Goal: Task Accomplishment & Management: Manage account settings

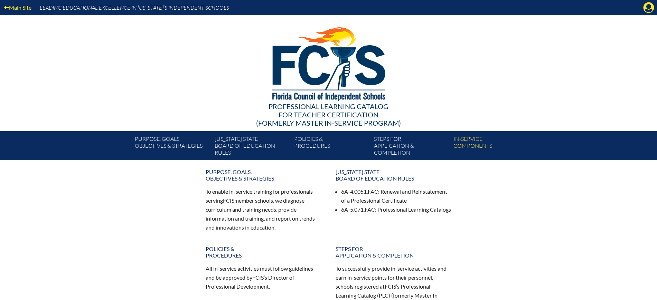
drag, startPoint x: 647, startPoint y: 12, endPoint x: 644, endPoint y: 13, distance: 3.6
click at [647, 12] on icon "Manage account" at bounding box center [648, 7] width 11 height 11
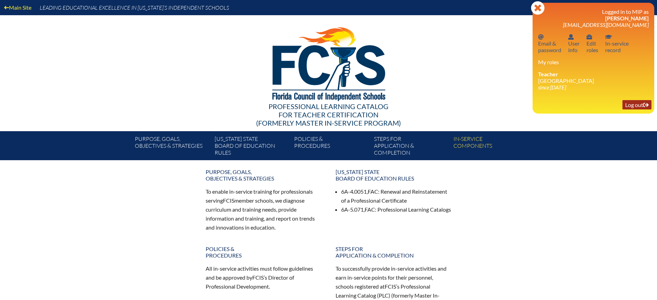
click at [634, 108] on link "Log out Log out" at bounding box center [636, 104] width 29 height 9
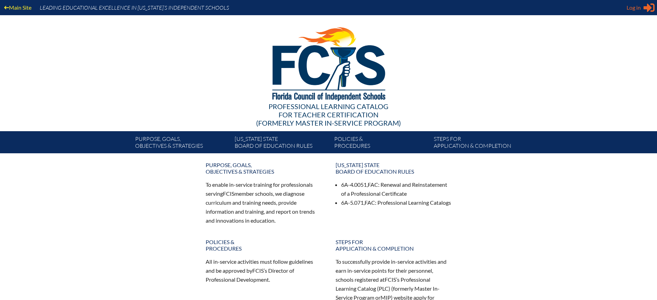
type input "[EMAIL_ADDRESS][DOMAIN_NAME]"
click at [639, 8] on span "Log in" at bounding box center [633, 7] width 14 height 8
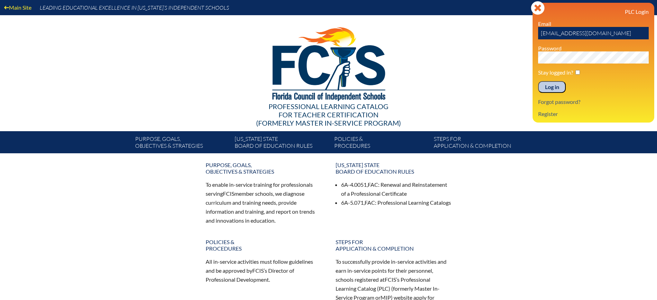
click at [548, 87] on input "Log in" at bounding box center [552, 87] width 28 height 12
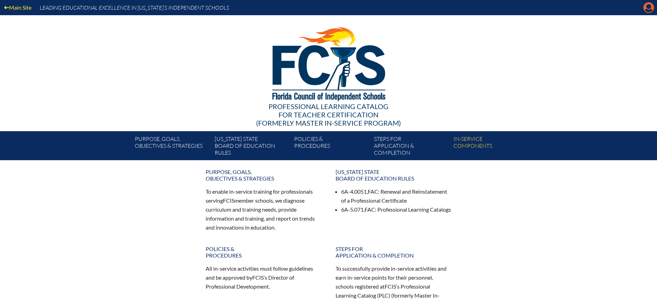
click at [646, 9] on icon "Manage Account" at bounding box center [648, 7] width 11 height 11
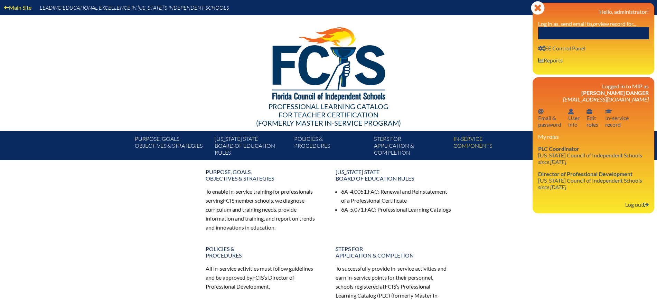
click at [608, 33] on input "text" at bounding box center [593, 33] width 111 height 12
paste input "Maureen Dowd"
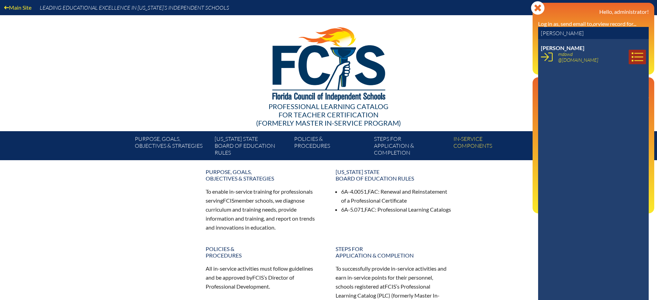
type input "Maureen Dowd"
click at [638, 56] on link at bounding box center [636, 57] width 17 height 15
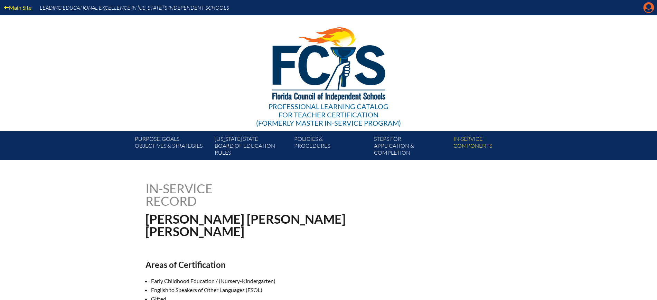
click at [647, 10] on icon "Manage Account" at bounding box center [648, 7] width 11 height 11
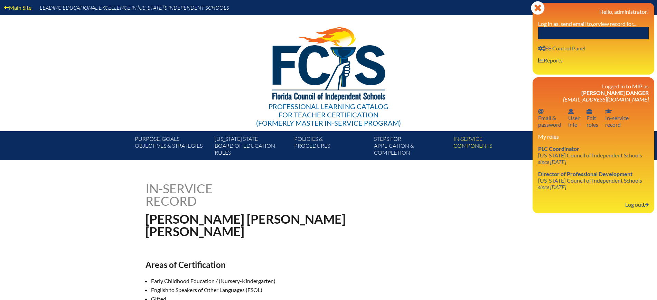
click at [575, 35] on input "text" at bounding box center [593, 33] width 111 height 12
paste input "[PERSON_NAME]"
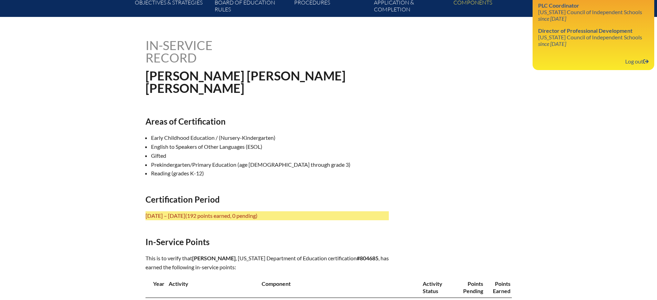
scroll to position [173, 0]
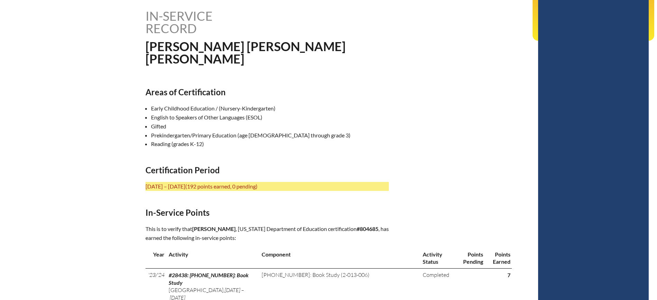
type input "[PERSON_NAME]"
drag, startPoint x: 278, startPoint y: 236, endPoint x: 275, endPoint y: 204, distance: 31.6
click at [356, 232] on b "#804685" at bounding box center [367, 229] width 22 height 7
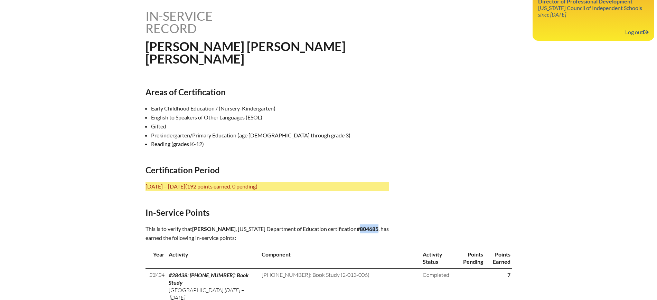
copy b "804685"
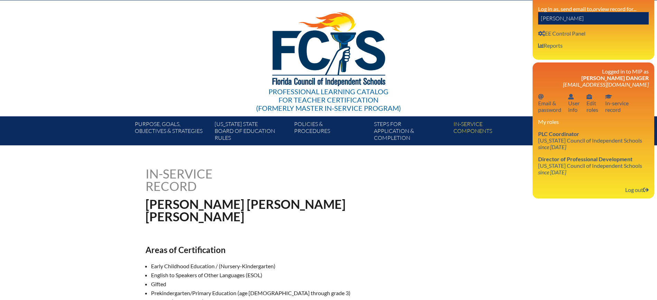
scroll to position [0, 0]
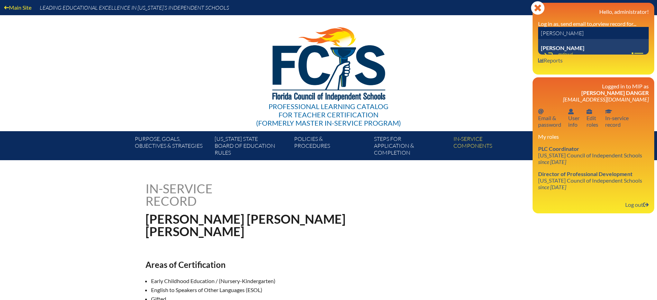
click at [607, 36] on input "Maureen Dowd" at bounding box center [593, 33] width 111 height 12
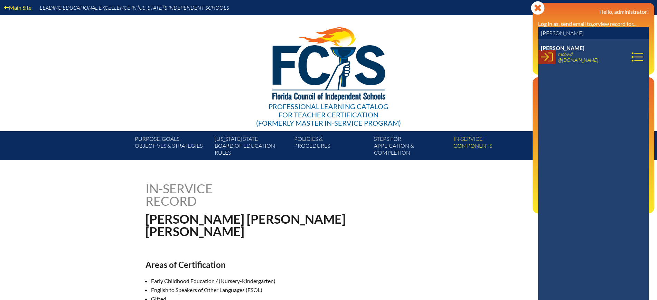
click at [555, 57] on link at bounding box center [546, 57] width 17 height 15
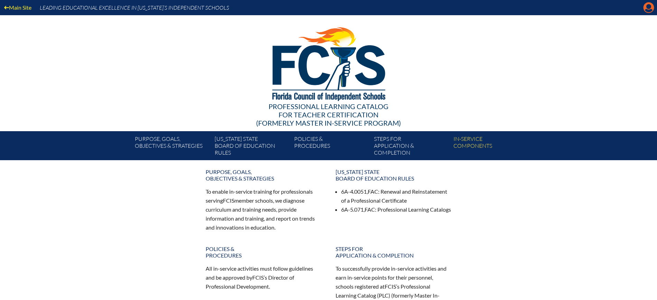
click at [646, 8] on icon at bounding box center [648, 7] width 11 height 11
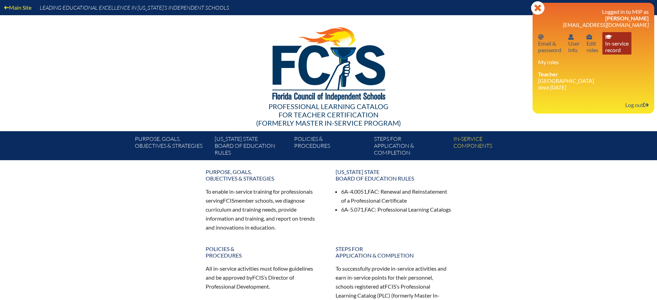
click at [609, 49] on link "In-service record In-service record" at bounding box center [616, 43] width 29 height 22
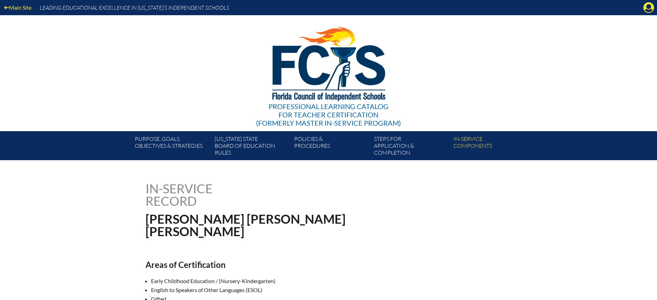
drag, startPoint x: 652, startPoint y: 10, endPoint x: 648, endPoint y: 9, distance: 4.3
click at [652, 9] on icon at bounding box center [648, 7] width 11 height 11
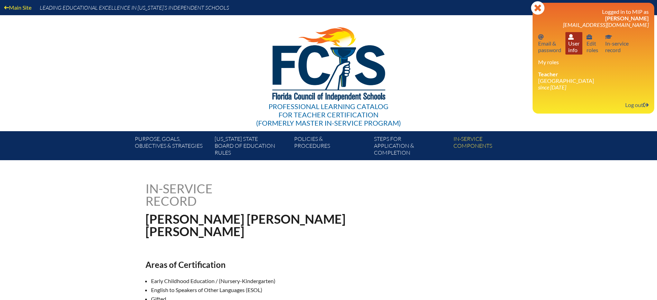
click at [573, 52] on link "User info User info" at bounding box center [573, 43] width 17 height 22
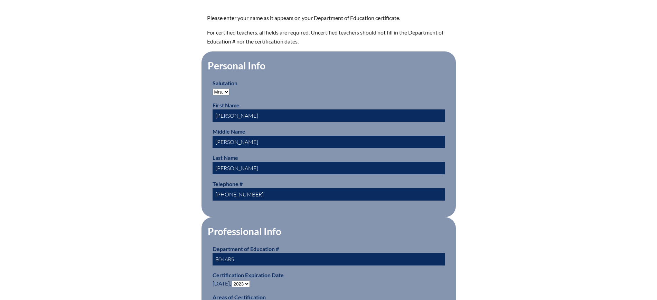
scroll to position [345, 0]
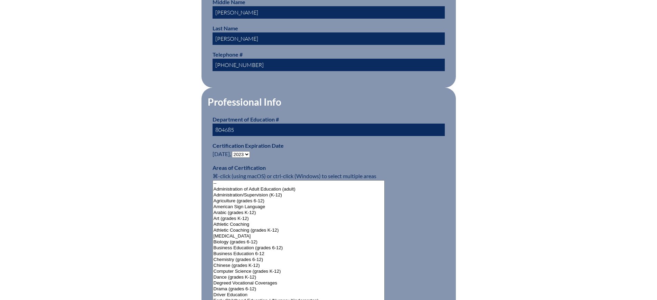
click at [248, 151] on select "- 2031 2030 2029 2028 2027 2026 2025 2024 2023 2022 2021 2020 2019 2018 2017 20…" at bounding box center [241, 154] width 18 height 7
select select "2028"
click at [233, 151] on select "- 2031 2030 2029 2028 2027 2026 2025 2024 2023 2022 2021 2020 2019 2018 2017 20…" at bounding box center [241, 154] width 18 height 7
click at [153, 70] on div "User Info Please enter your name as it appears on your Department of Education …" at bounding box center [328, 297] width 388 height 920
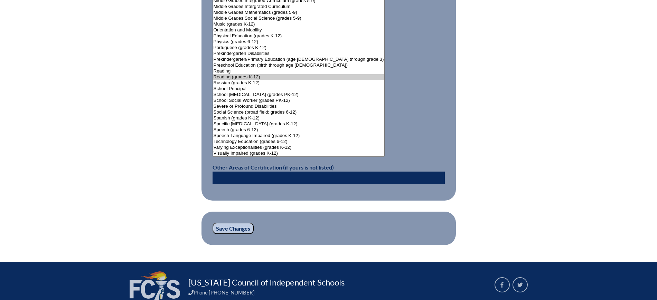
scroll to position [916, 0]
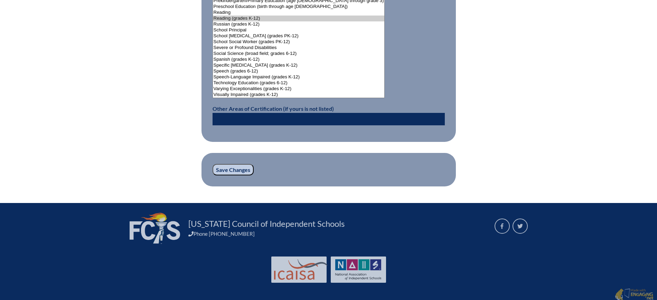
click at [243, 168] on input "Save Changes" at bounding box center [232, 170] width 41 height 12
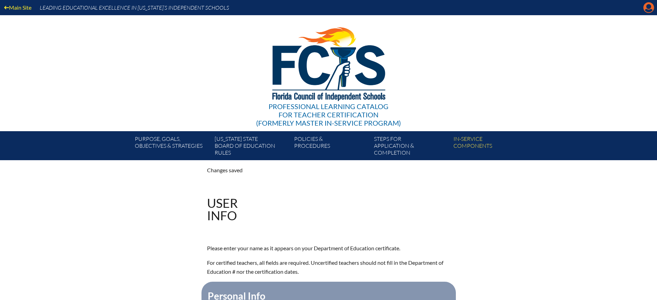
click at [651, 6] on icon at bounding box center [648, 7] width 11 height 11
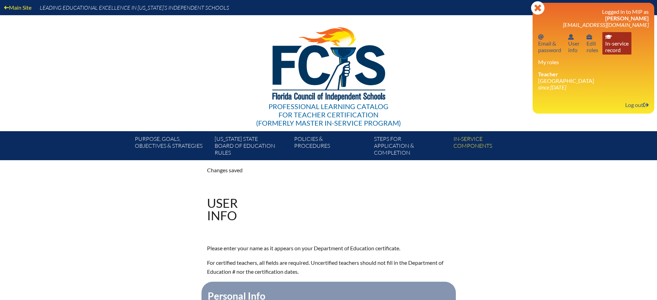
click at [627, 50] on link "In-service record In-service record" at bounding box center [616, 43] width 29 height 22
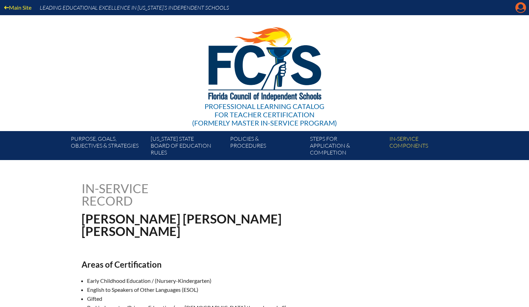
click at [521, 4] on icon "Manage account" at bounding box center [520, 7] width 11 height 11
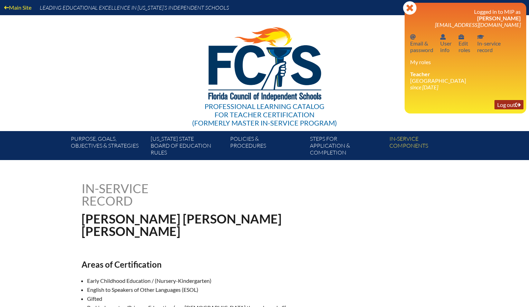
click at [501, 104] on link "Log out Log out" at bounding box center [508, 104] width 29 height 9
